Goal: Task Accomplishment & Management: Manage account settings

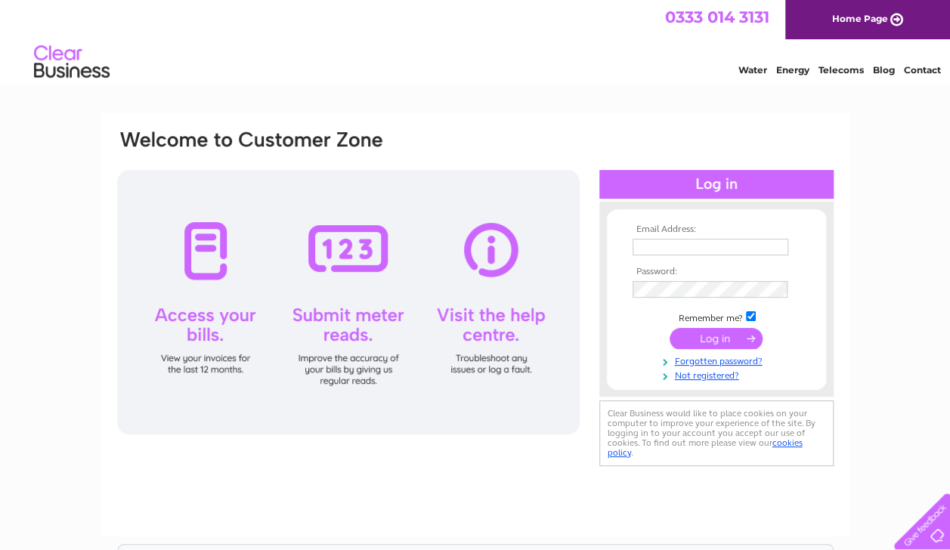
type input "joy@crown-consultants.com"
click at [703, 337] on input "submit" at bounding box center [716, 338] width 93 height 21
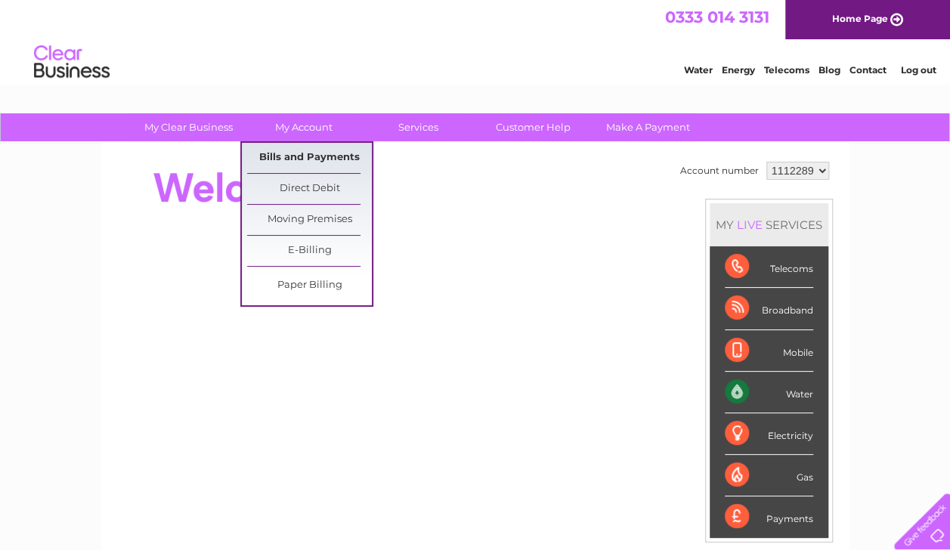
click at [313, 156] on link "Bills and Payments" at bounding box center [309, 158] width 125 height 30
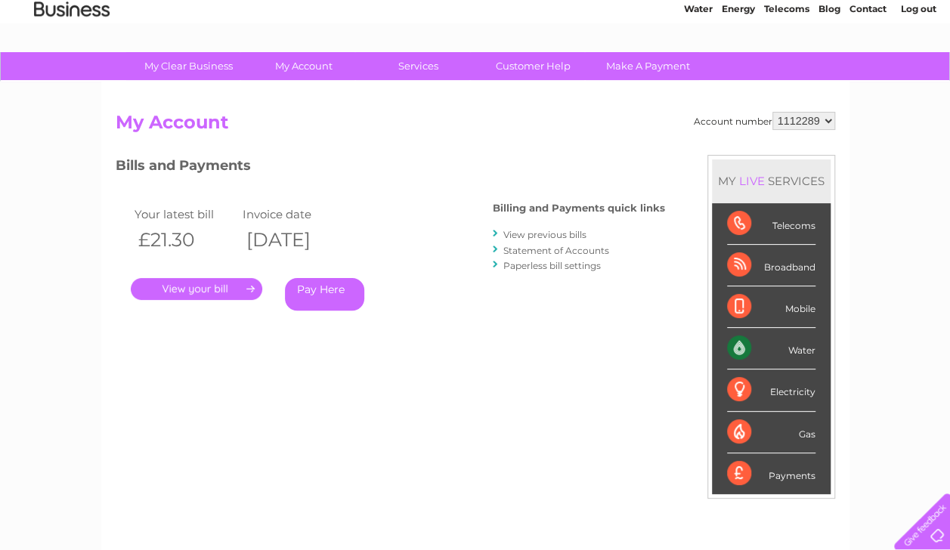
scroll to position [151, 0]
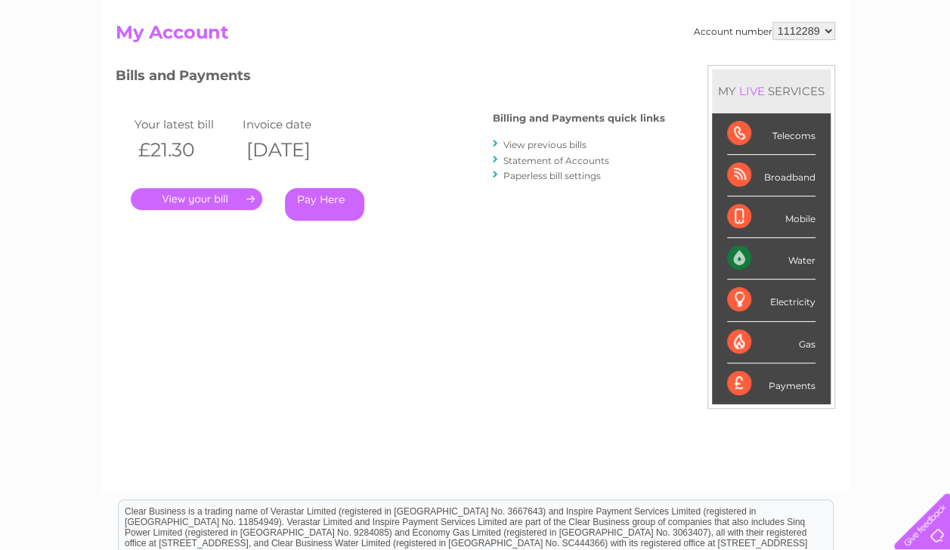
click at [205, 201] on link "." at bounding box center [197, 199] width 132 height 22
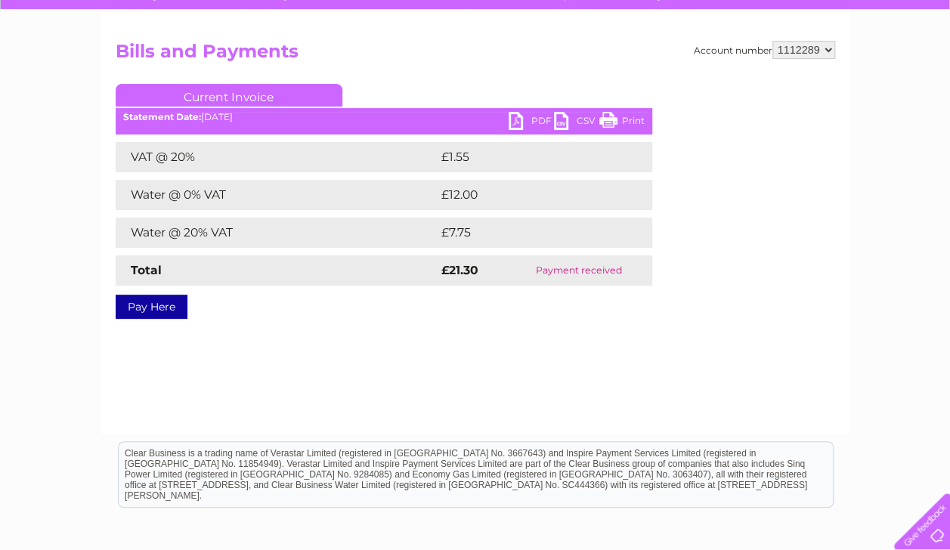
scroll to position [151, 0]
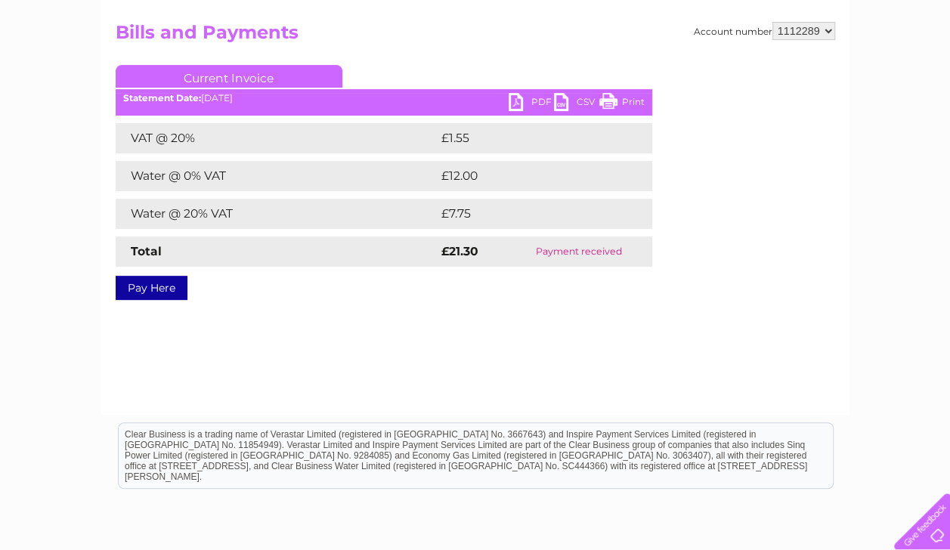
click at [512, 101] on link "PDF" at bounding box center [531, 104] width 45 height 22
